Goal: Transaction & Acquisition: Purchase product/service

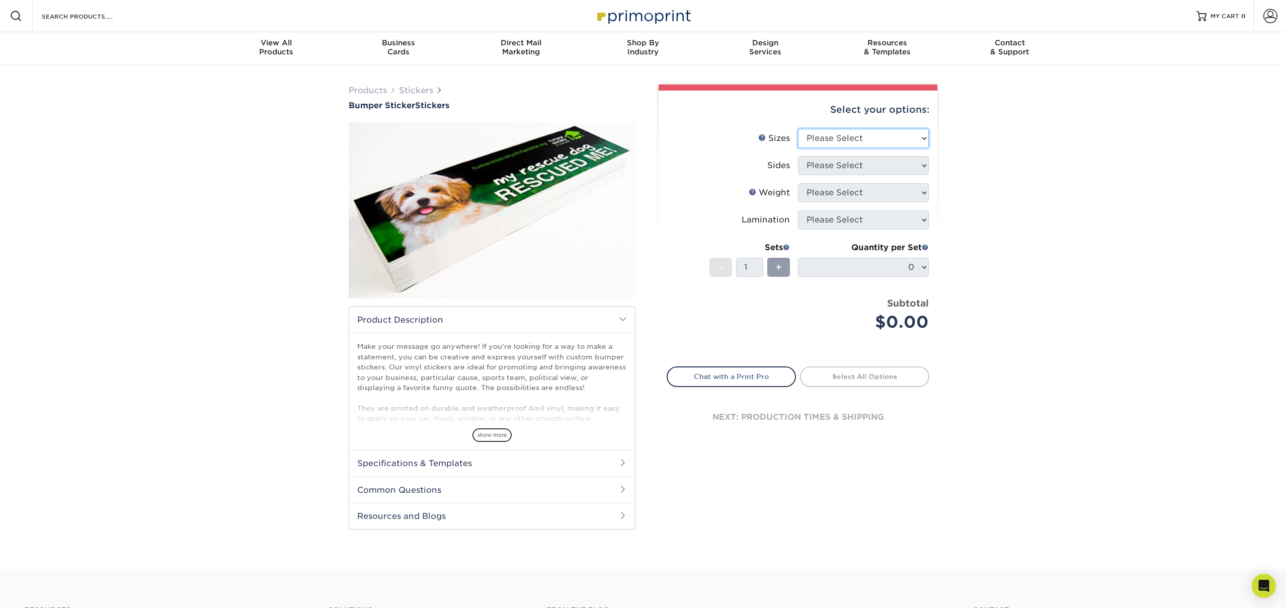
click at [897, 138] on select "Please Select 3" x 10" 4" x 8" 4" x 12"" at bounding box center [863, 138] width 131 height 19
select select "4.00x12.00"
click at [798, 129] on select "Please Select 3" x 10" 4" x 8" 4" x 12"" at bounding box center [863, 138] width 131 height 19
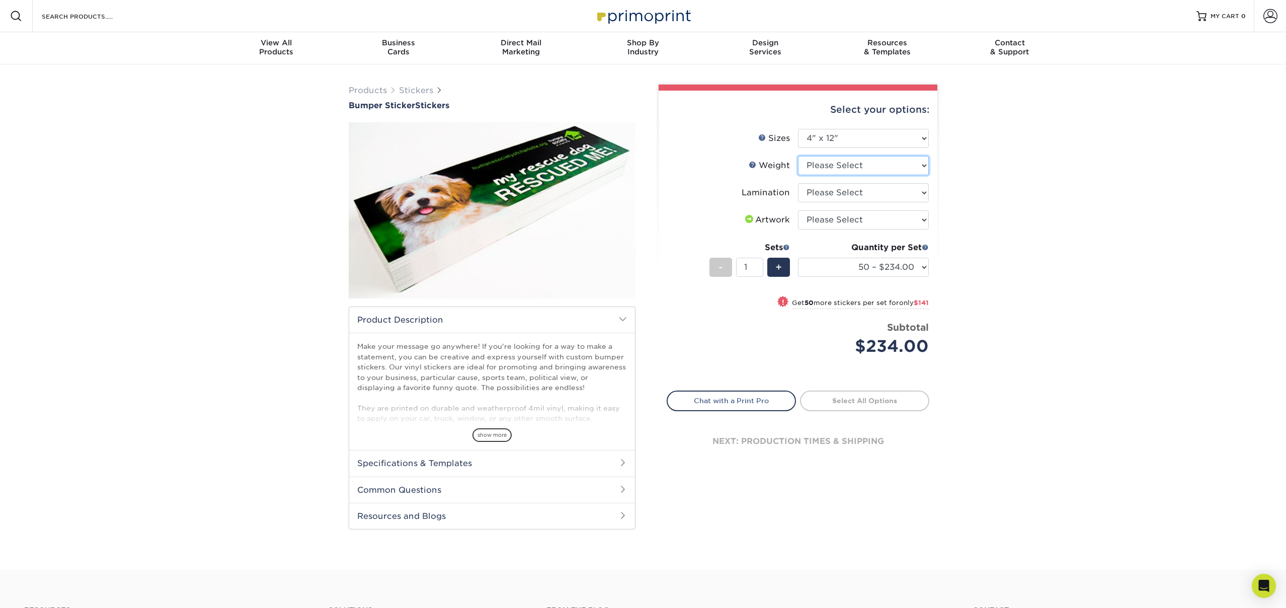
click at [835, 166] on select "Please Select 4MILPAV" at bounding box center [863, 165] width 131 height 19
select select "4MILPAV"
click at [798, 156] on select "Please Select 4MILPAV" at bounding box center [863, 165] width 131 height 19
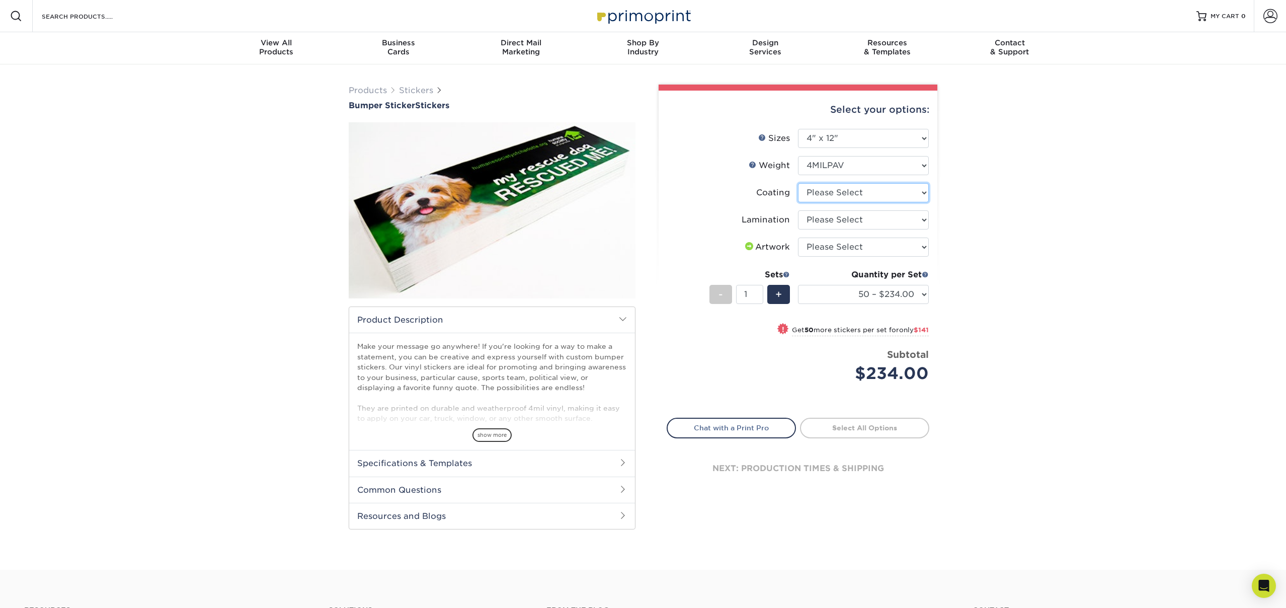
click at [882, 194] on select at bounding box center [863, 192] width 131 height 19
click at [798, 183] on select at bounding box center [863, 192] width 131 height 19
click at [841, 193] on select at bounding box center [863, 192] width 131 height 19
click at [798, 183] on select at bounding box center [863, 192] width 131 height 19
click at [834, 221] on select "Please Select Gloss Lamination" at bounding box center [863, 219] width 131 height 19
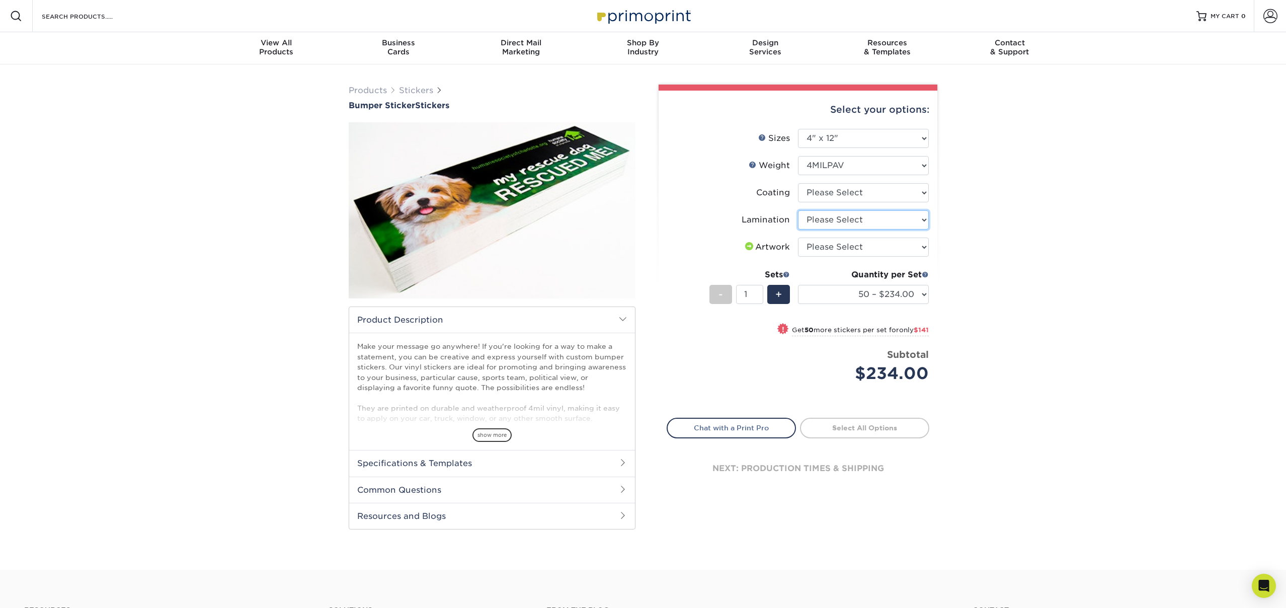
click at [798, 210] on select "Please Select Gloss Lamination" at bounding box center [863, 219] width 131 height 19
click at [834, 247] on select "Please Select I will upload files I need a design - $50" at bounding box center [863, 246] width 131 height 19
select select "upload"
click at [798, 237] on select "Please Select I will upload files I need a design - $50" at bounding box center [863, 246] width 131 height 19
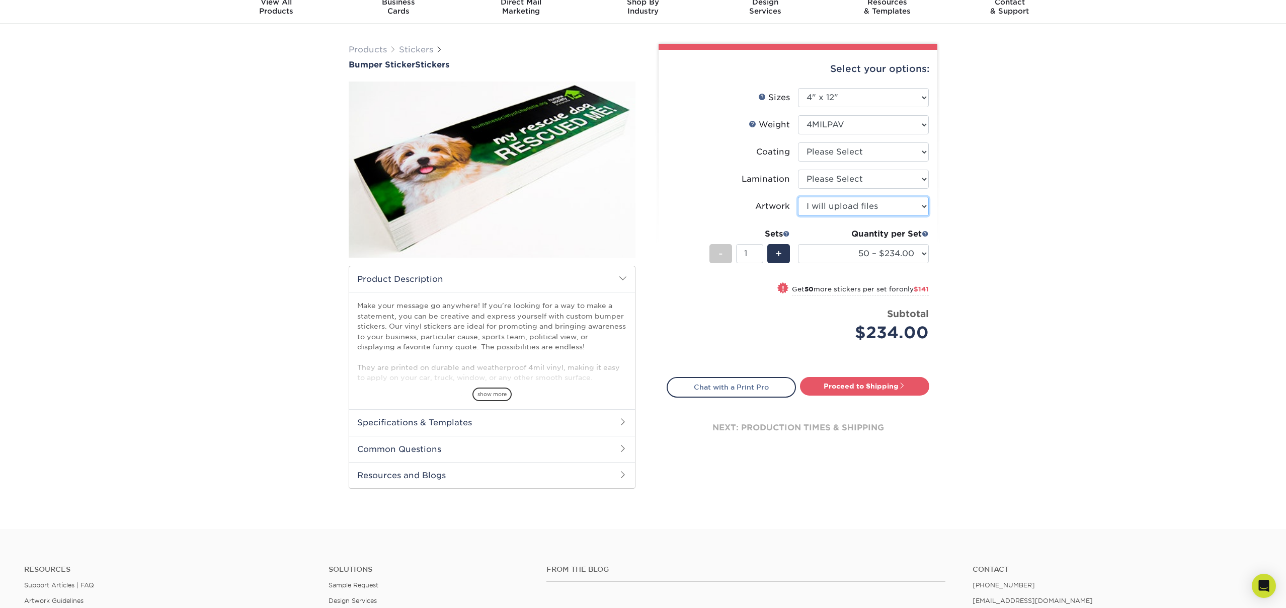
scroll to position [37, 0]
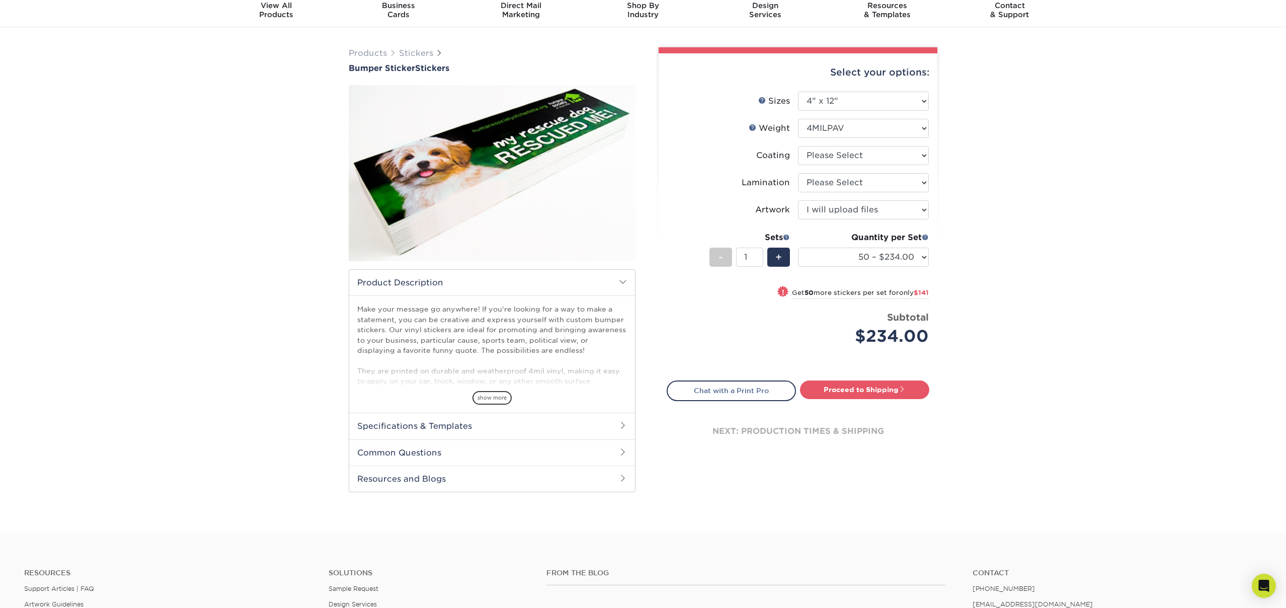
click at [493, 397] on span "show more" at bounding box center [491, 398] width 39 height 14
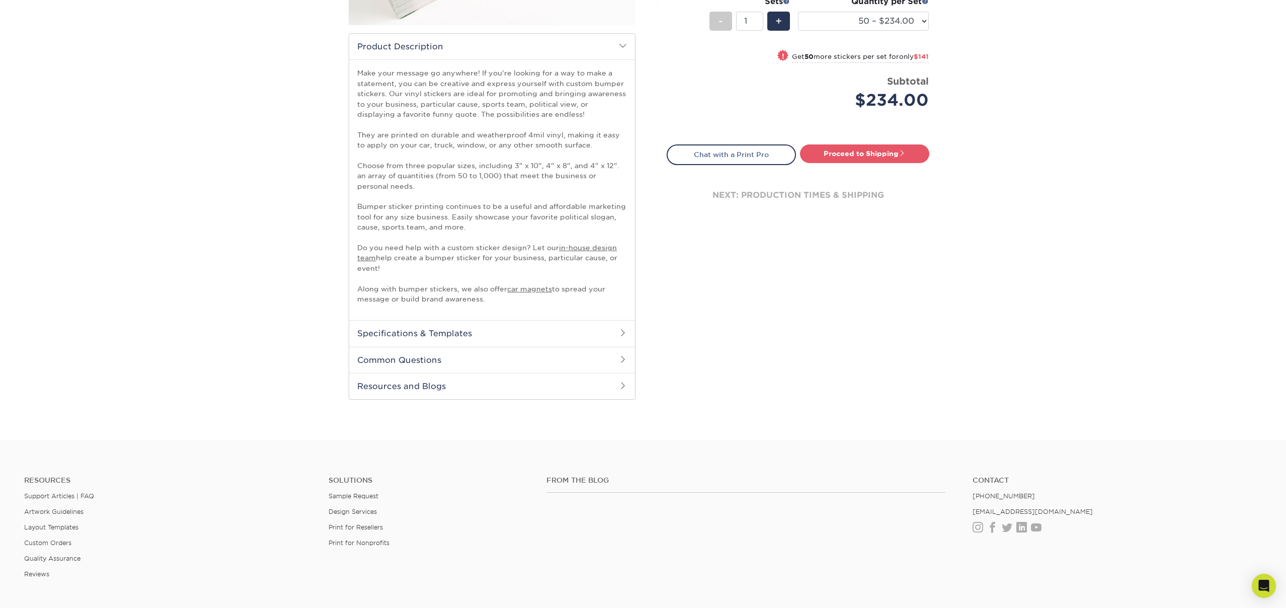
scroll to position [283, 0]
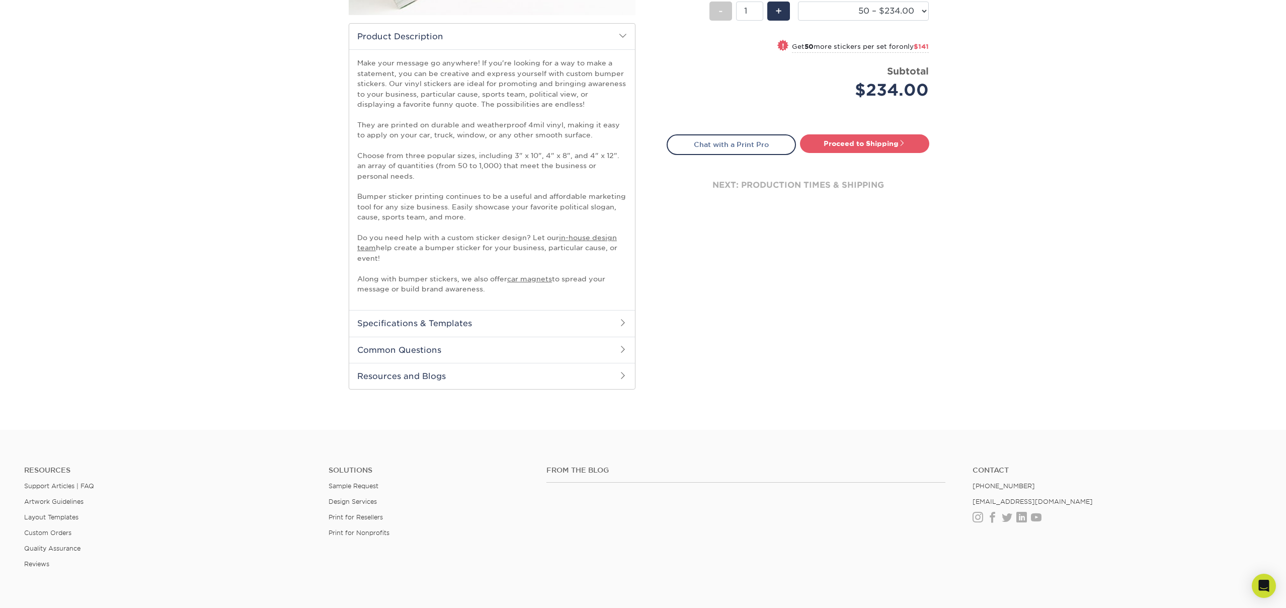
click at [431, 327] on h2 "Specifications & Templates" at bounding box center [492, 323] width 286 height 26
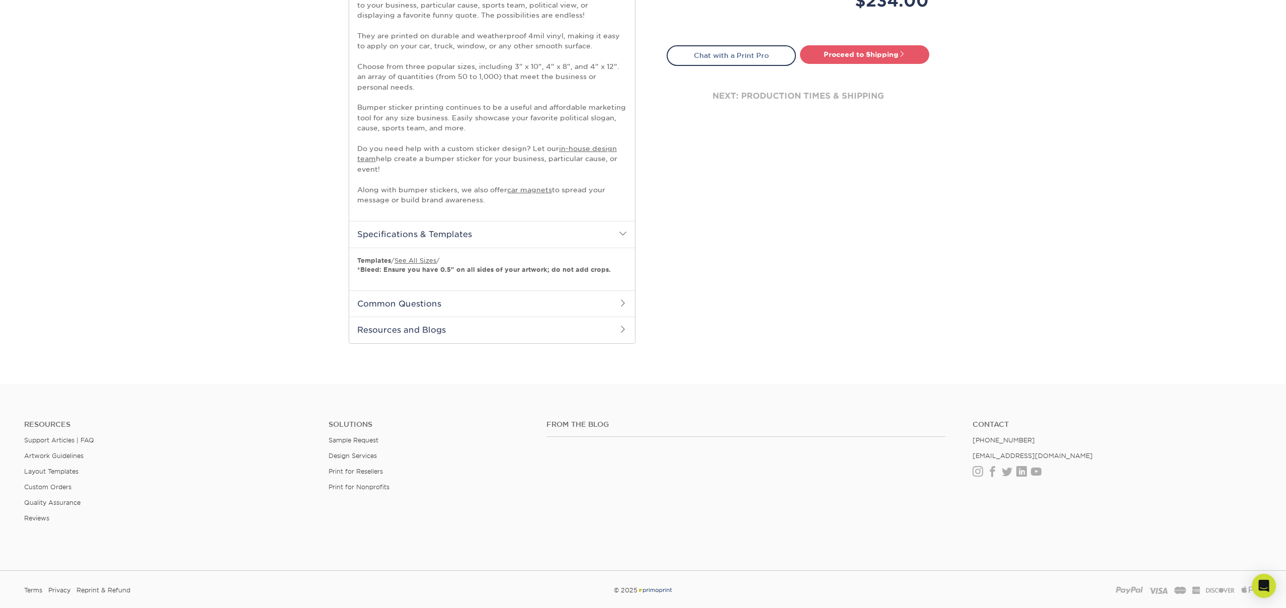
scroll to position [373, 0]
click at [384, 303] on h2 "Common Questions" at bounding box center [492, 302] width 286 height 26
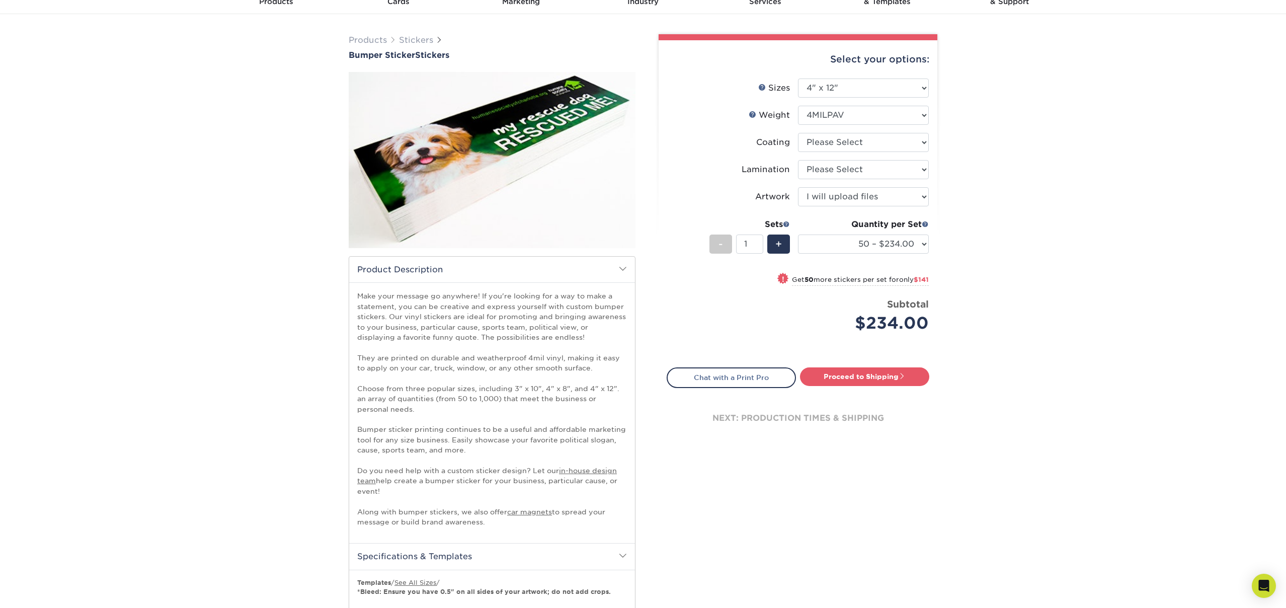
scroll to position [0, 0]
